Goal: Task Accomplishment & Management: Use online tool/utility

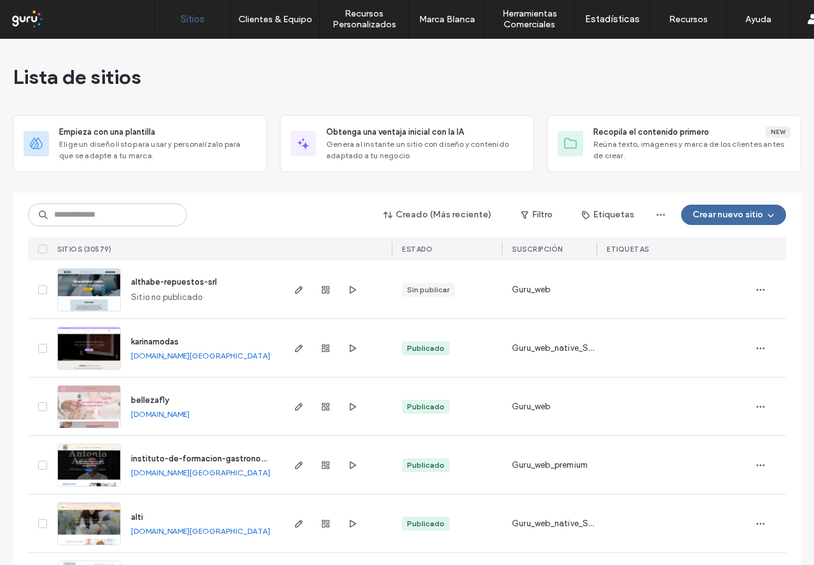
scroll to position [64, 0]
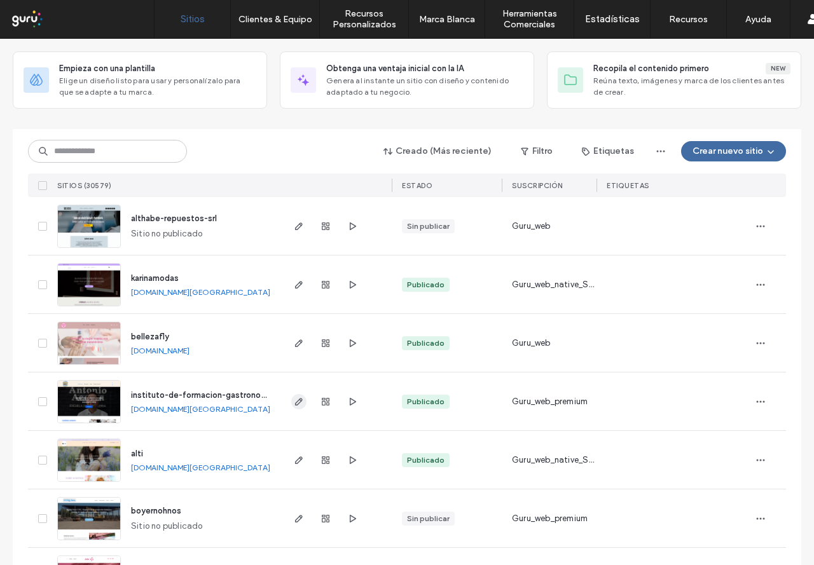
click at [294, 401] on icon "button" at bounding box center [299, 402] width 10 height 10
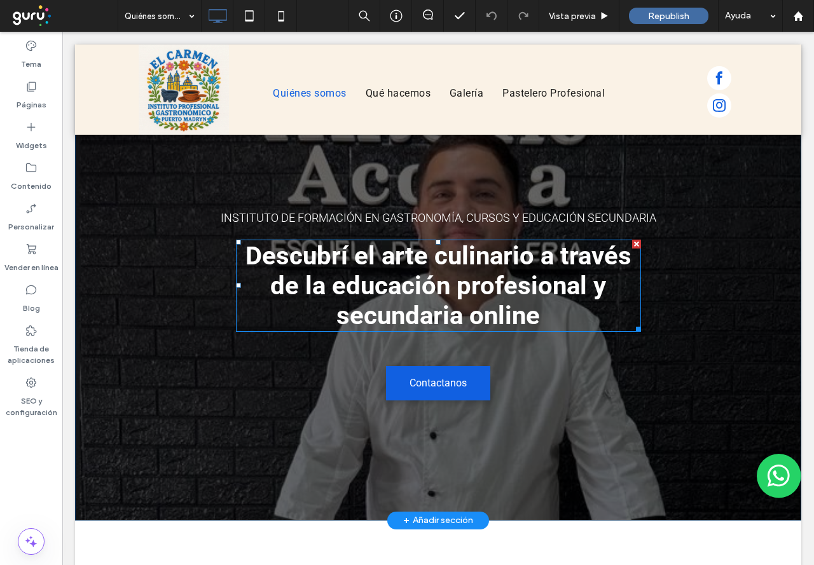
scroll to position [64, 0]
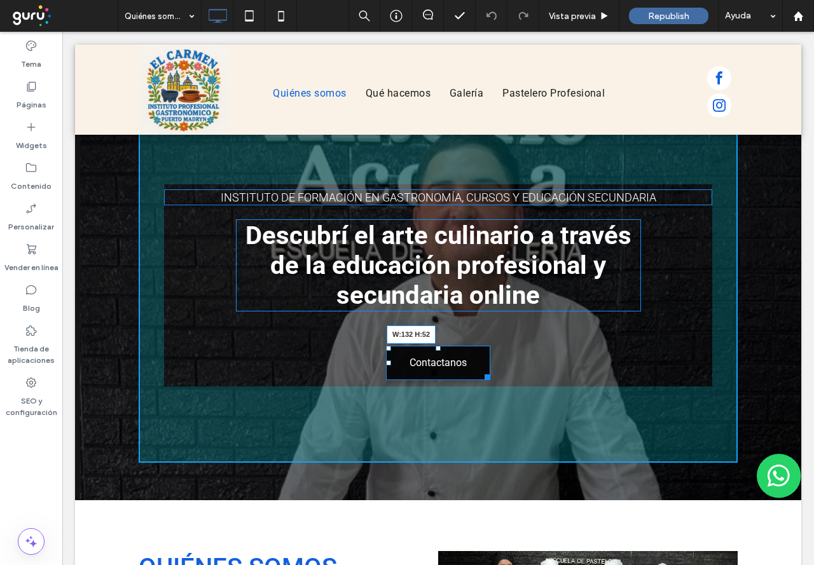
drag, startPoint x: 484, startPoint y: 378, endPoint x: 473, endPoint y: 376, distance: 11.6
click at [480, 376] on div at bounding box center [485, 375] width 10 height 10
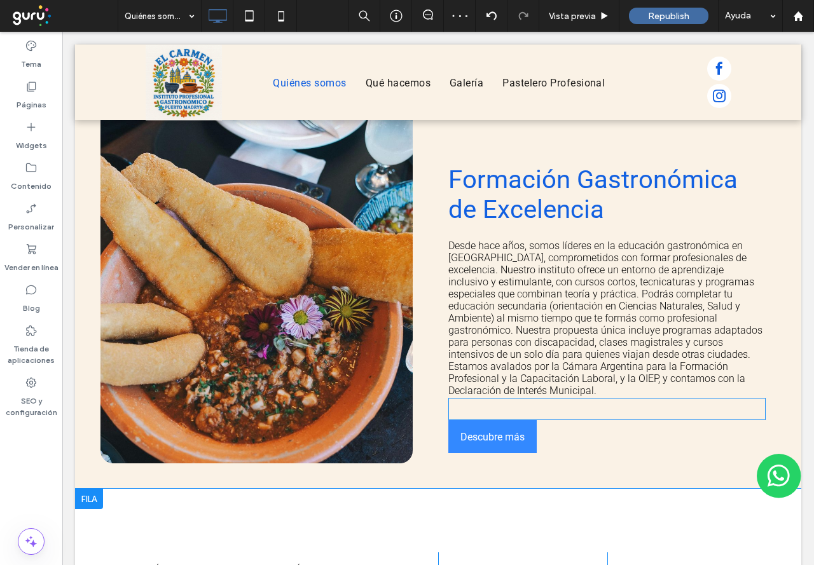
scroll to position [939, 0]
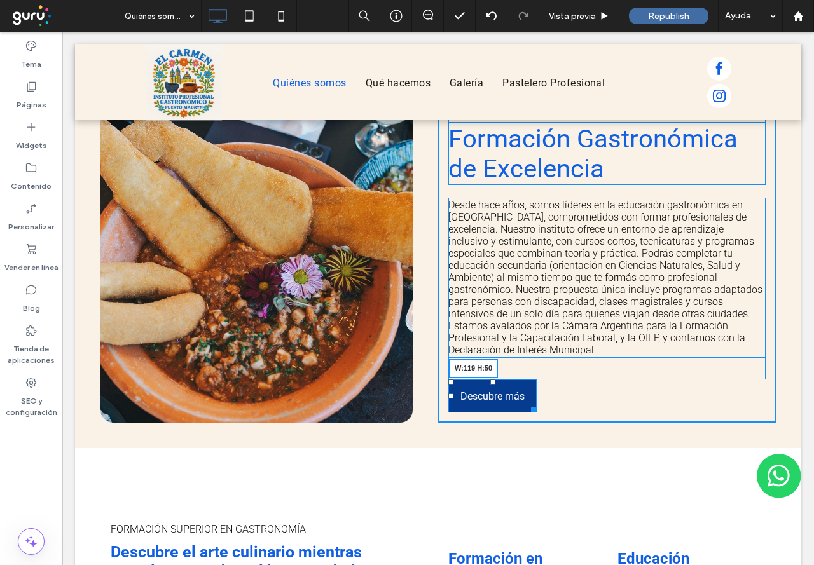
drag, startPoint x: 531, startPoint y: 400, endPoint x: 577, endPoint y: 436, distance: 58.4
click at [526, 402] on div at bounding box center [531, 407] width 10 height 10
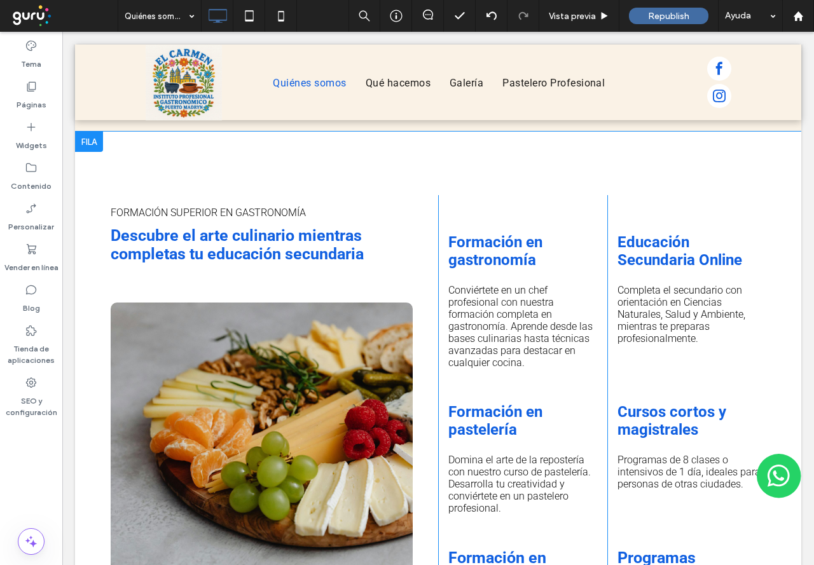
scroll to position [1257, 0]
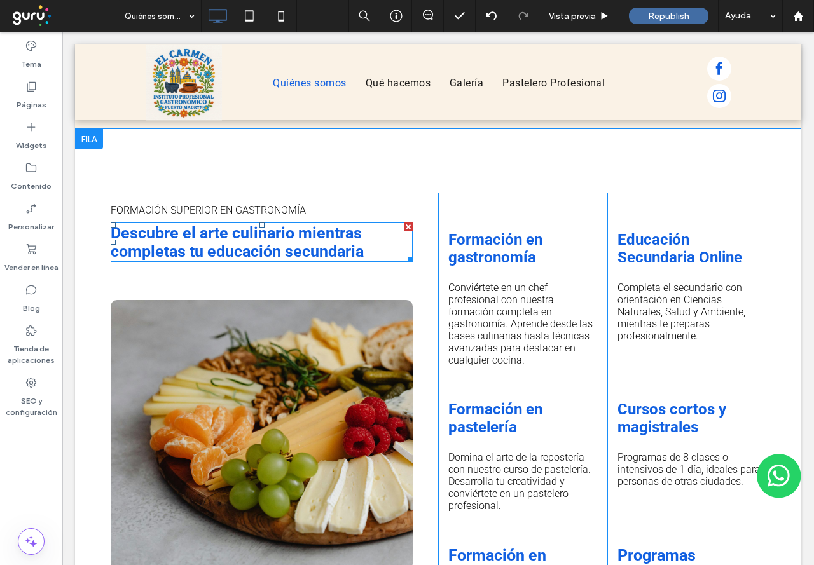
click at [291, 242] on span "Descubre el arte culinario mientras completas tu educación secundaria" at bounding box center [237, 242] width 253 height 37
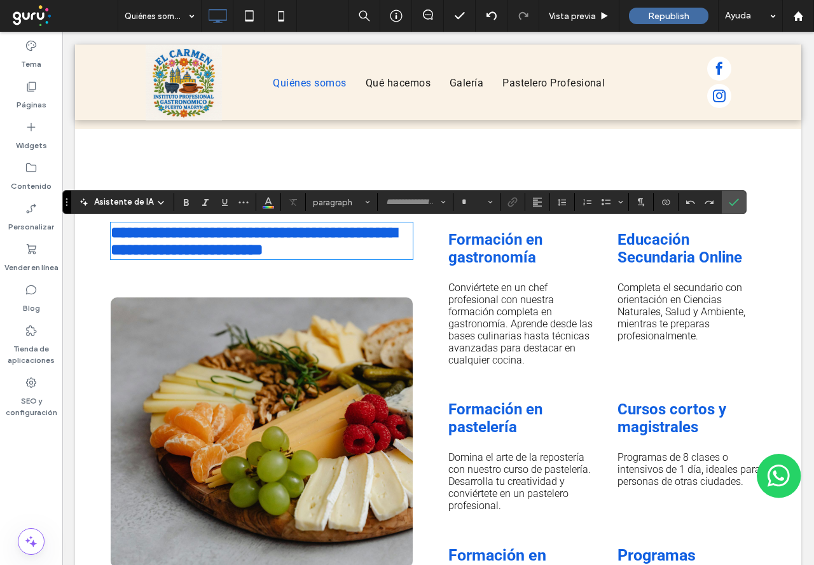
type input "******"
type input "**"
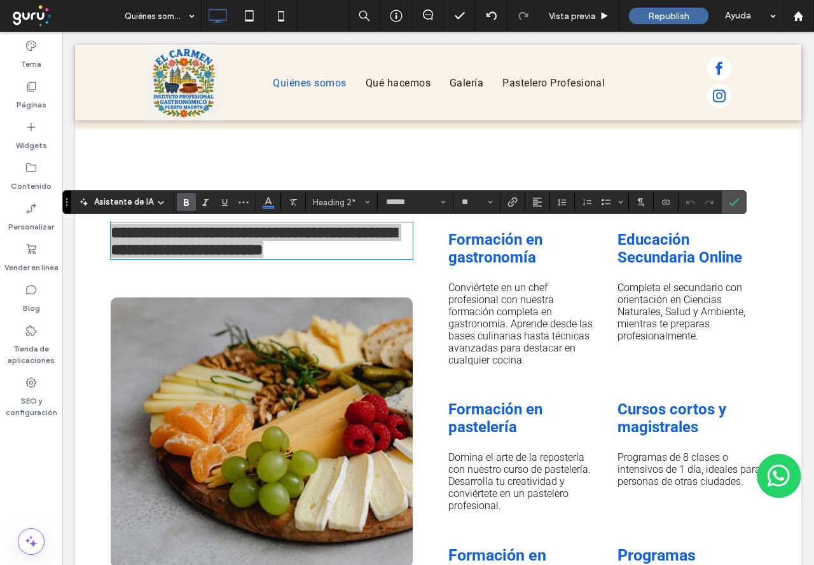
click at [181, 198] on icon "Negrita" at bounding box center [186, 202] width 10 height 10
click at [730, 203] on icon "Confirmar" at bounding box center [734, 202] width 10 height 10
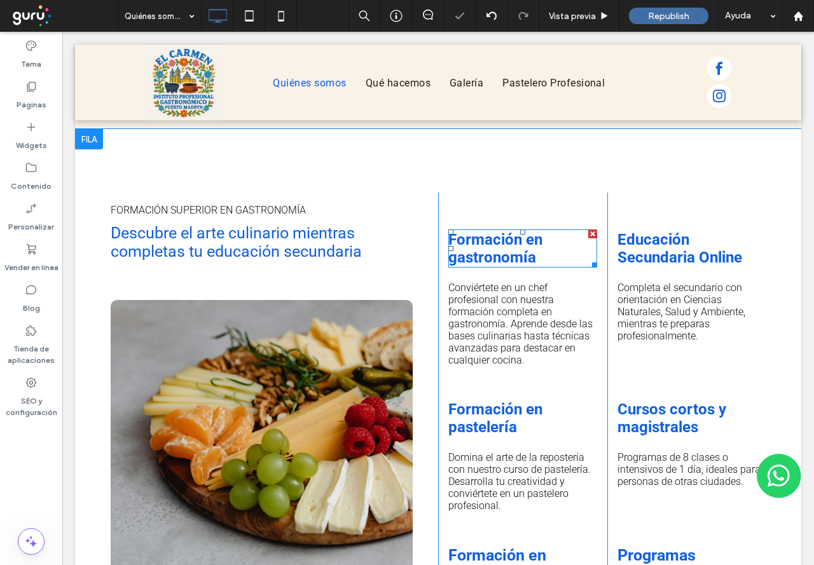
click at [481, 256] on span "Formación en gastronomía" at bounding box center [495, 249] width 94 height 36
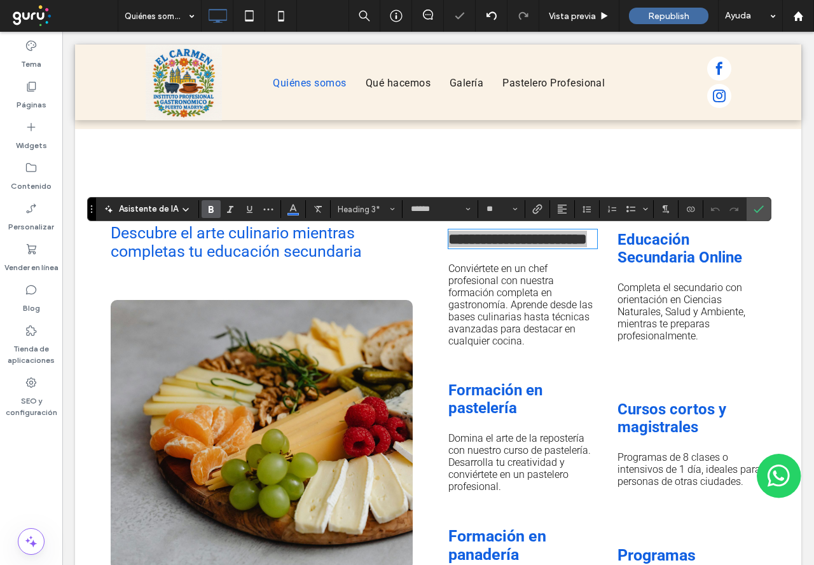
click at [203, 215] on label "Negrita" at bounding box center [211, 209] width 19 height 18
click at [757, 214] on icon "Confirmar" at bounding box center [758, 209] width 10 height 10
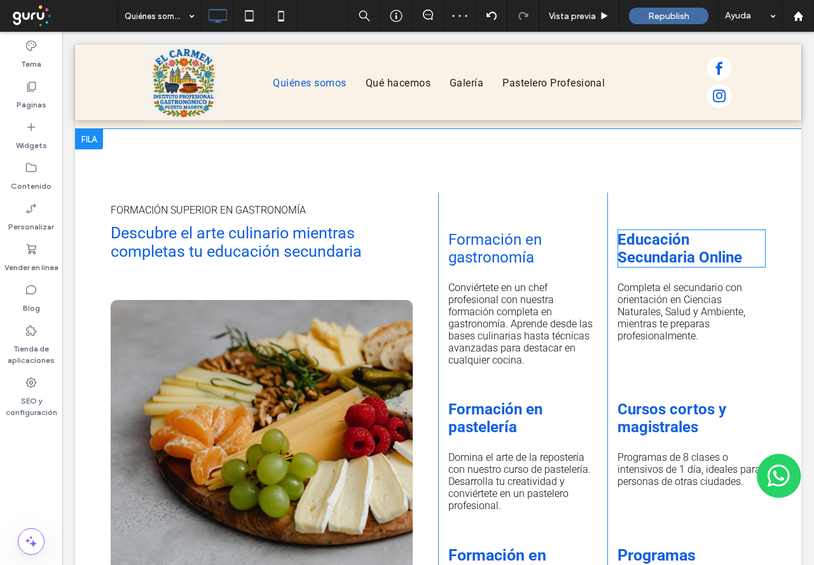
click at [681, 268] on div "Educación Secundaria Online" at bounding box center [691, 249] width 149 height 38
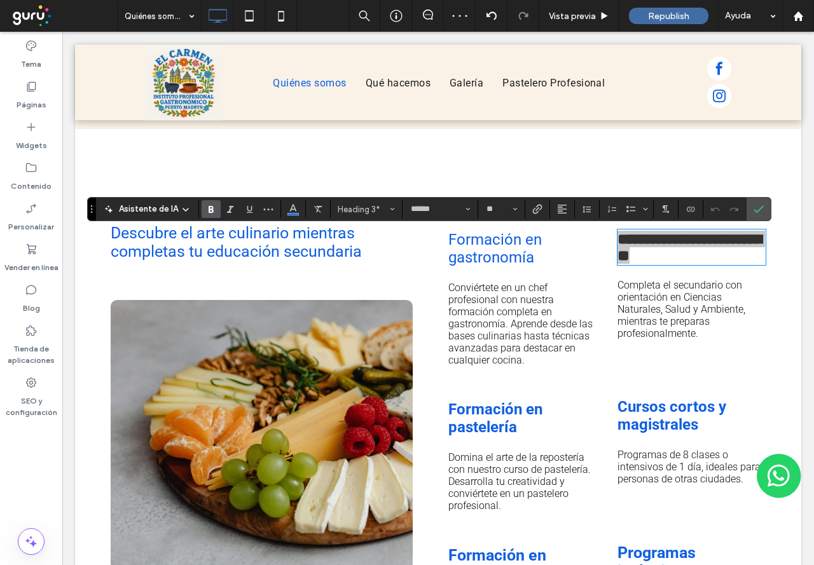
click at [210, 198] on div "Asistente de IA Heading 3* ****** **" at bounding box center [429, 209] width 684 height 24
click at [210, 209] on icon "Negrita" at bounding box center [211, 209] width 10 height 10
click at [765, 217] on label "Confirmar" at bounding box center [758, 209] width 19 height 23
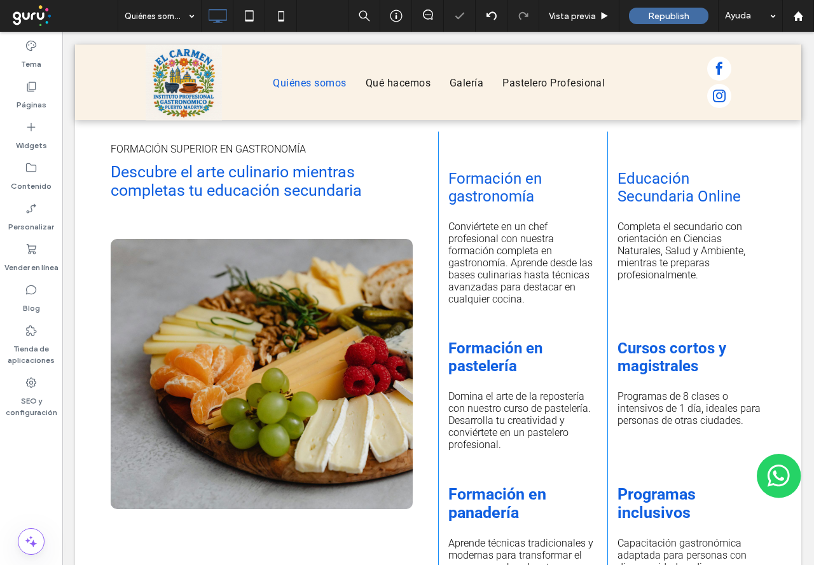
scroll to position [1384, 0]
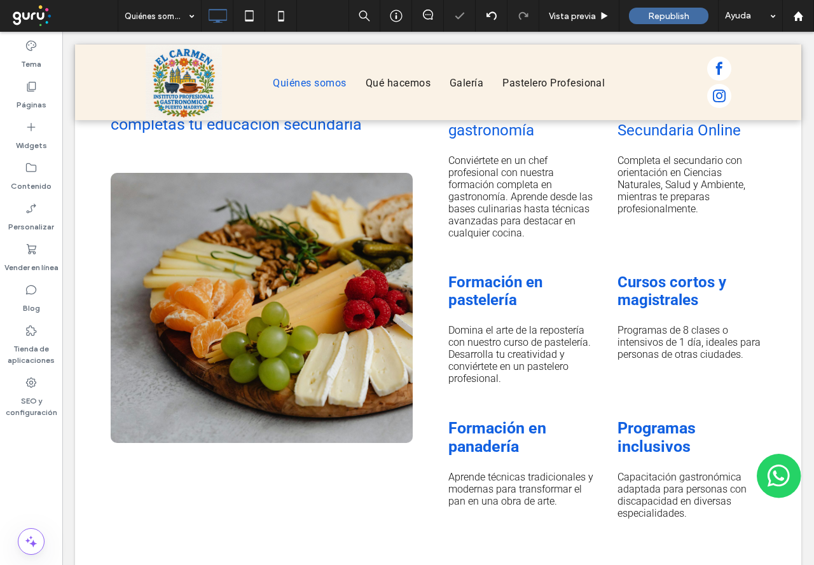
click at [500, 310] on div "Formación en pastelería" at bounding box center [522, 291] width 149 height 38
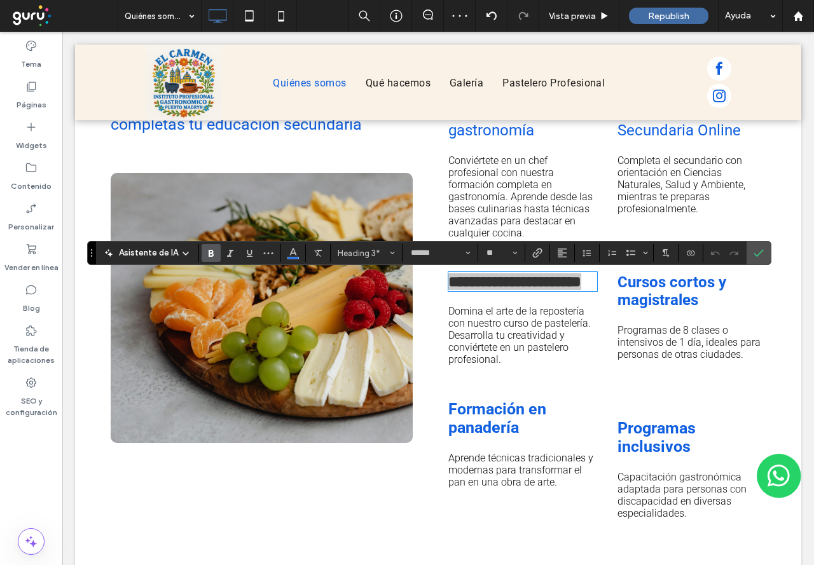
click at [215, 250] on label "Negrita" at bounding box center [211, 253] width 19 height 18
click at [764, 245] on label "Confirmar" at bounding box center [758, 253] width 19 height 23
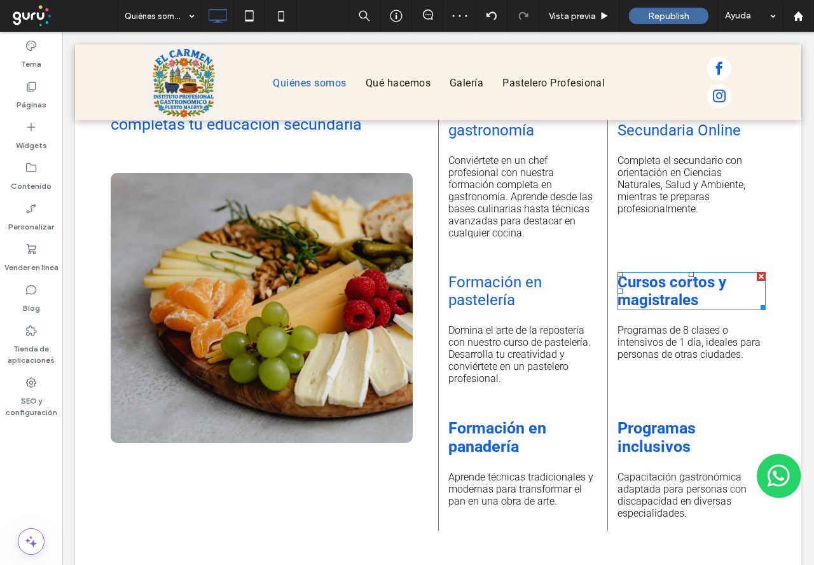
click at [695, 294] on span "Cursos cortos y magistrales" at bounding box center [671, 291] width 109 height 36
type input "******"
type input "**"
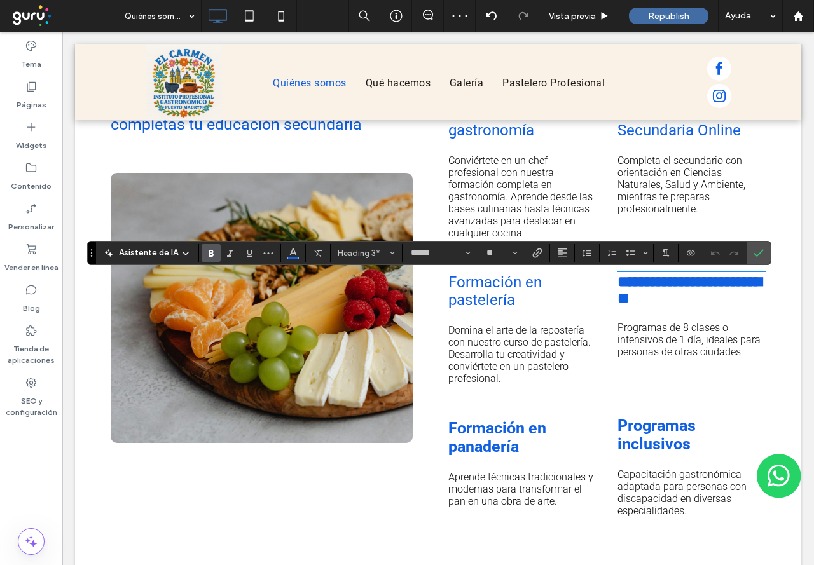
click at [202, 256] on label "Negrita" at bounding box center [211, 253] width 19 height 18
drag, startPoint x: 764, startPoint y: 245, endPoint x: 757, endPoint y: 249, distance: 8.0
click at [757, 249] on label "Confirmar" at bounding box center [758, 253] width 19 height 23
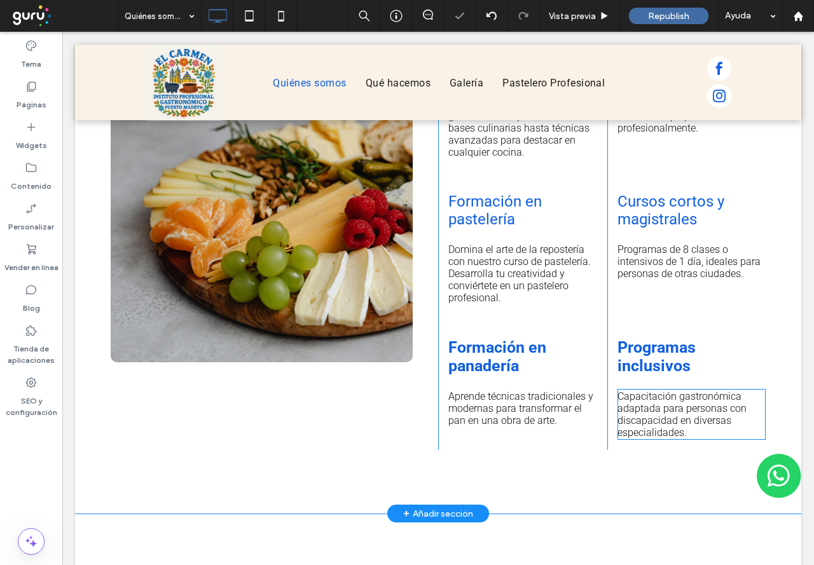
scroll to position [1511, 0]
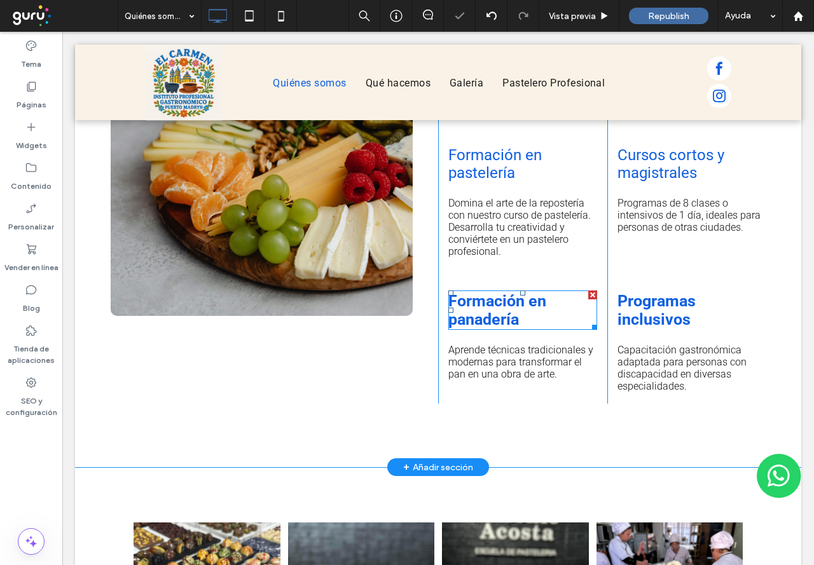
click at [459, 313] on strong "Formación en panadería" at bounding box center [497, 310] width 98 height 37
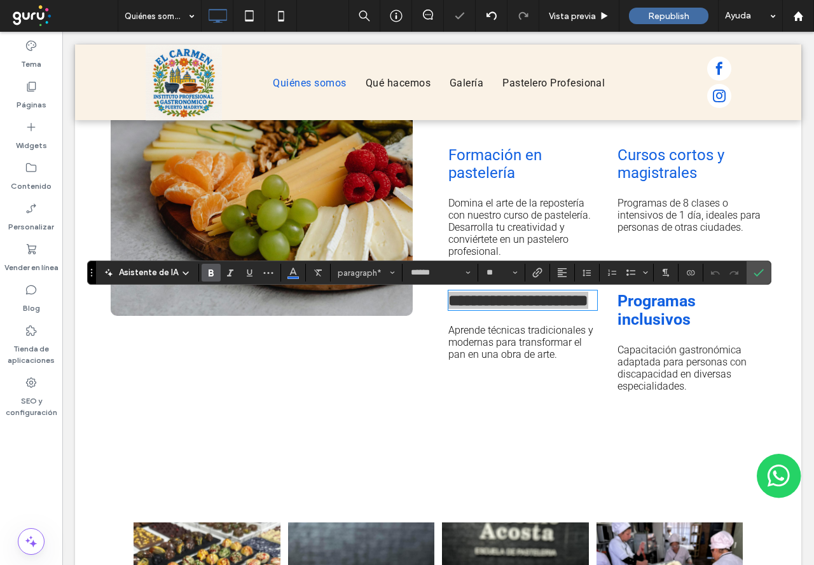
click at [212, 271] on icon "Negrita" at bounding box center [211, 273] width 10 height 10
click at [761, 279] on span "Confirmar" at bounding box center [758, 273] width 10 height 22
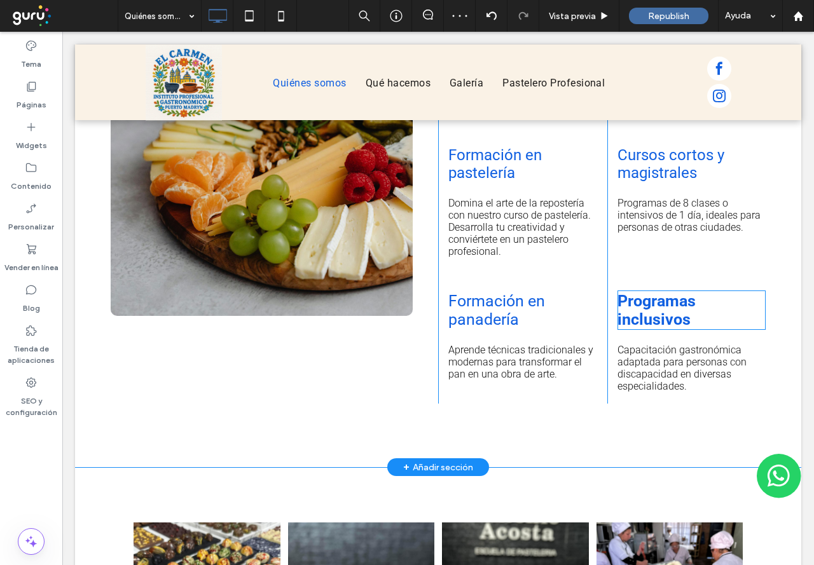
click at [609, 325] on div "Educación Secundaria Online Completa el secundario con orientación en Ciencias …" at bounding box center [691, 170] width 169 height 465
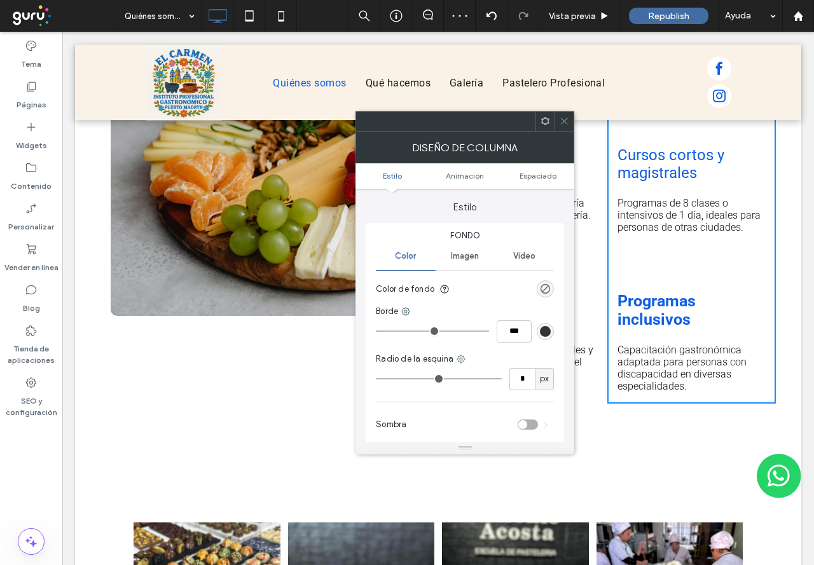
click at [566, 122] on icon at bounding box center [564, 121] width 10 height 10
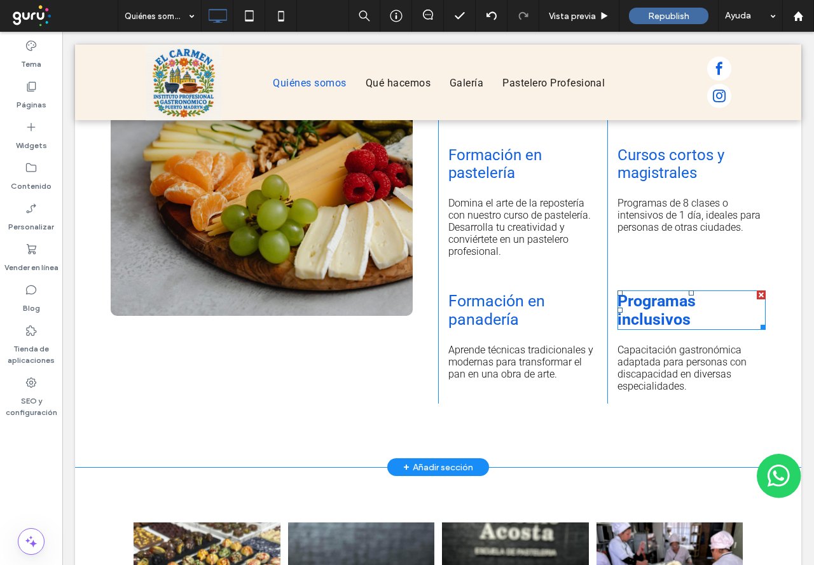
click at [659, 299] on strong "Programas inclusivos" at bounding box center [656, 310] width 78 height 37
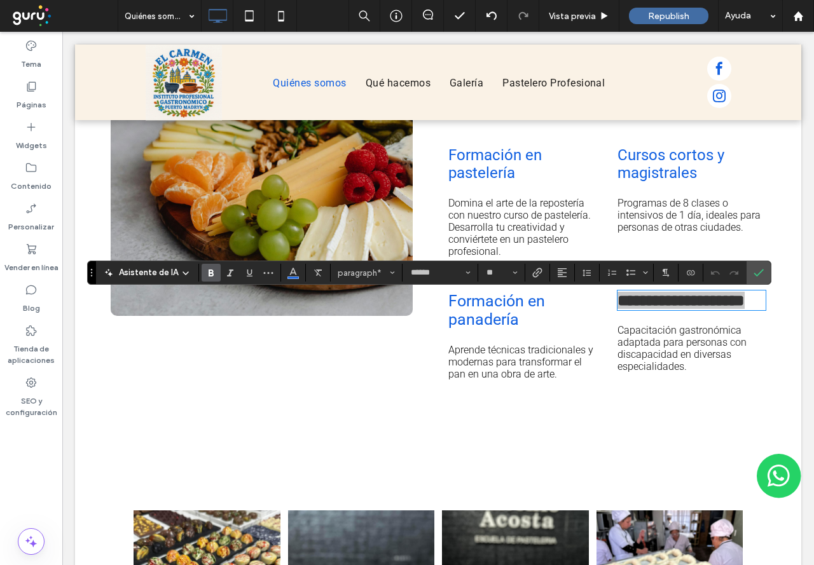
click at [206, 273] on icon "Negrita" at bounding box center [211, 273] width 10 height 10
click at [758, 275] on icon "Confirmar" at bounding box center [758, 273] width 10 height 10
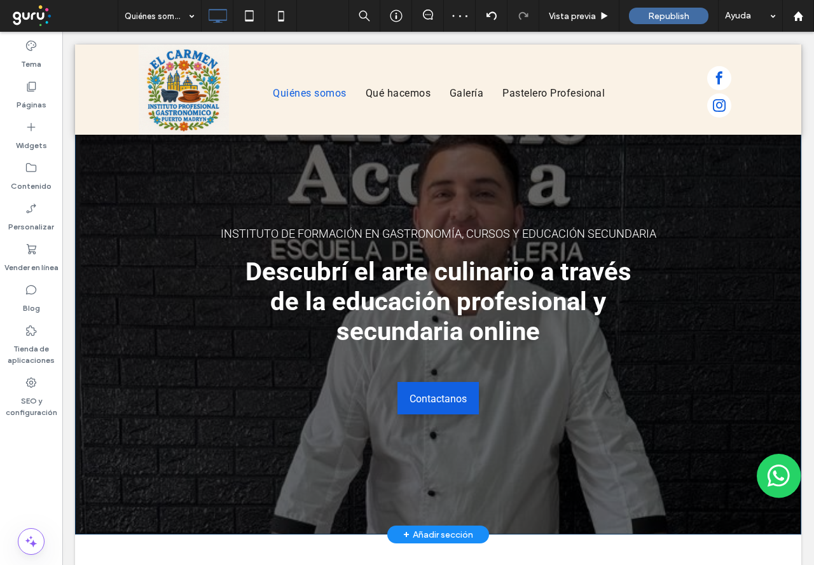
scroll to position [0, 0]
